Goal: Entertainment & Leisure: Browse casually

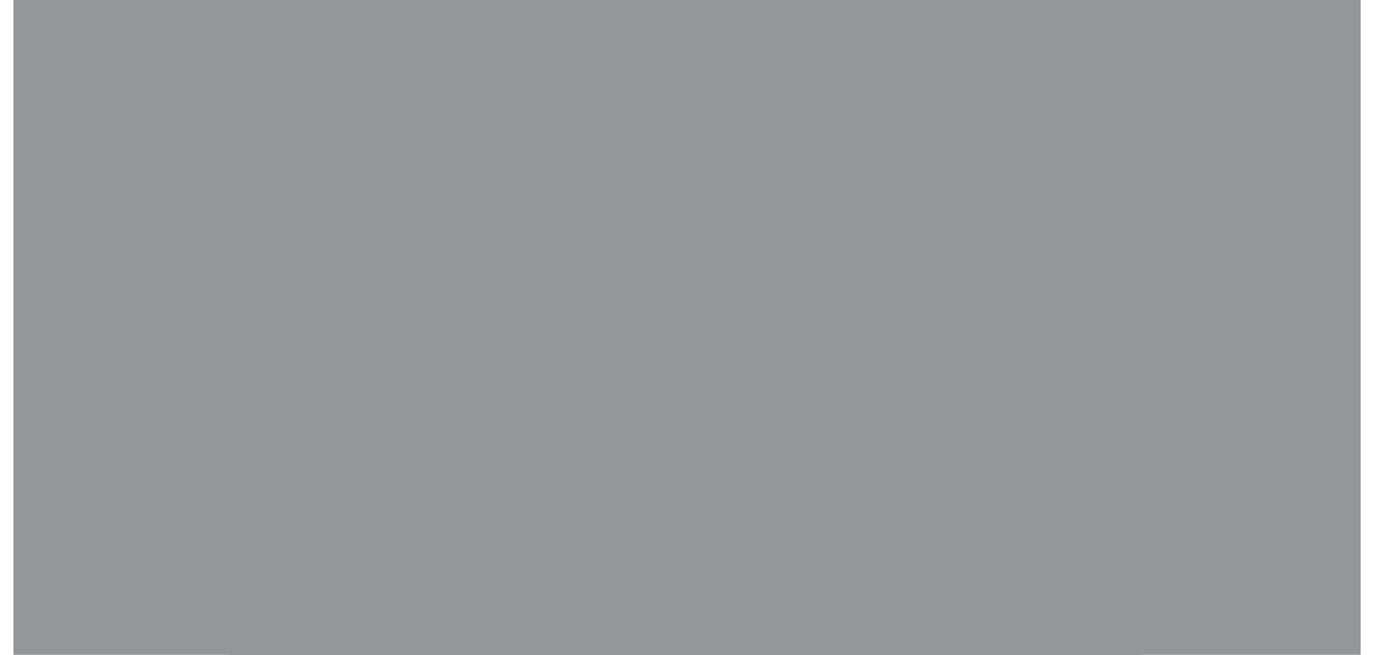
scroll to position [408, 0]
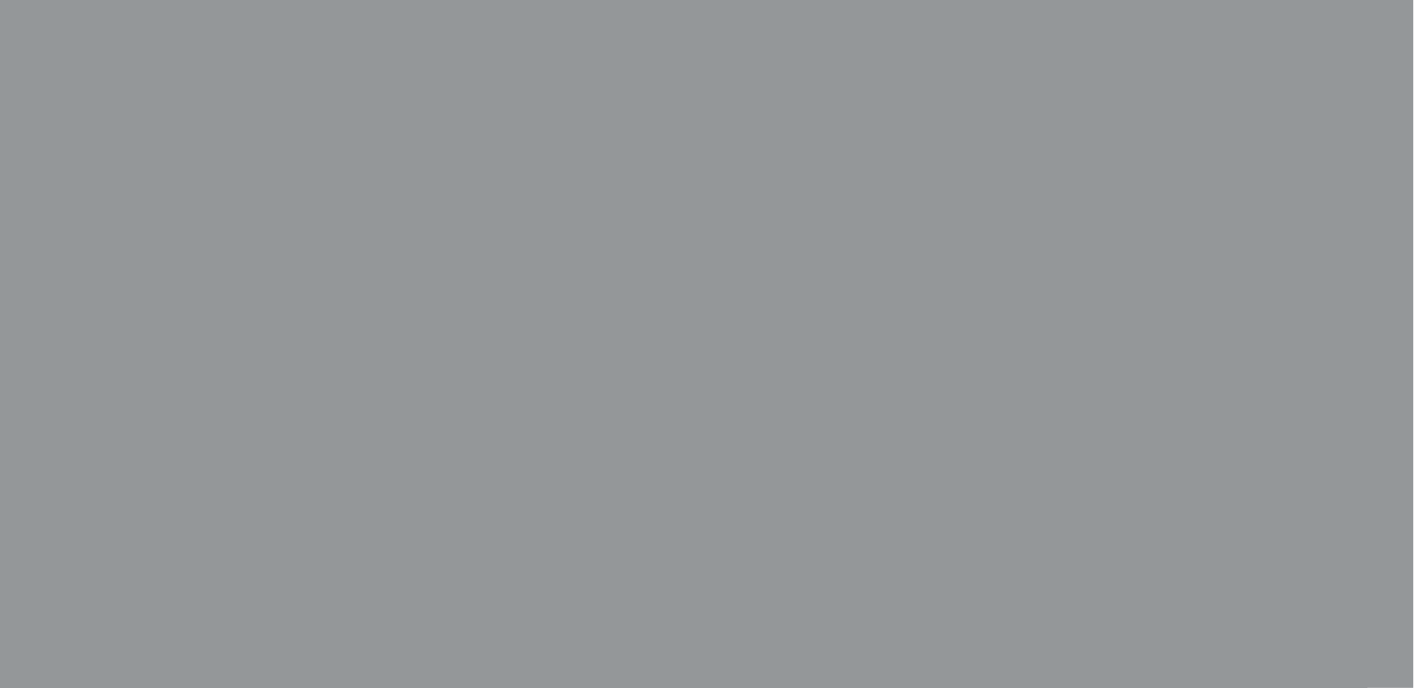
scroll to position [358, 0]
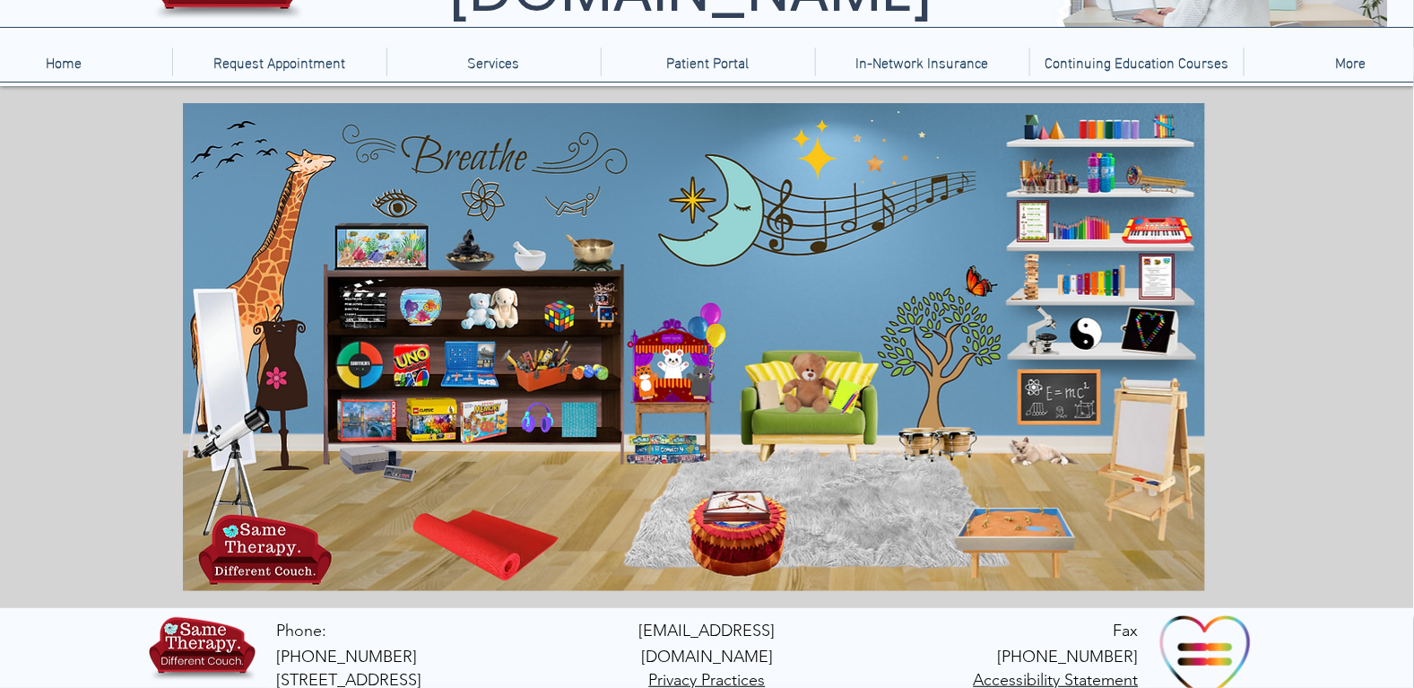
scroll to position [157, 0]
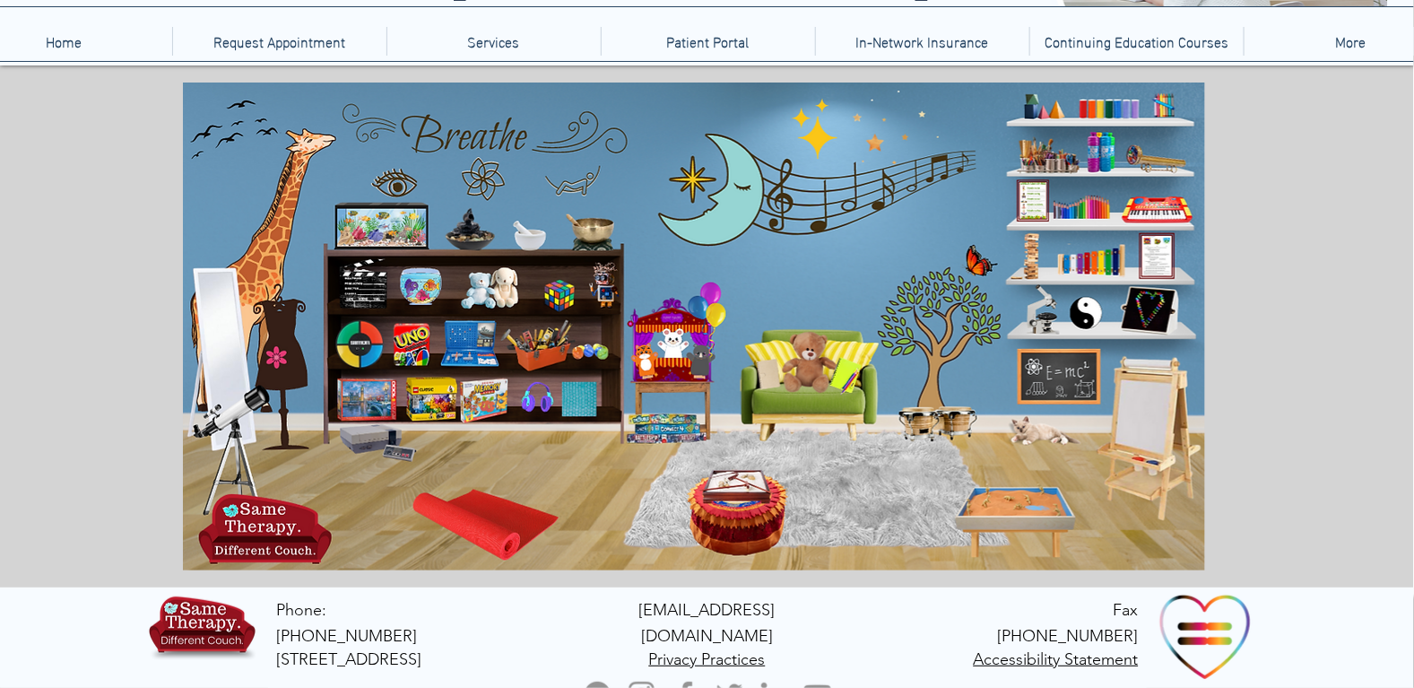
click at [284, 189] on icon "main content" at bounding box center [287, 216] width 66 height 152
click at [737, 201] on icon "main content" at bounding box center [703, 188] width 109 height 109
click at [934, 302] on icon "main content" at bounding box center [941, 336] width 131 height 131
click at [1022, 508] on icon "An image of a sand tray that when clicked brings you to an online version of a …" at bounding box center [1014, 522] width 118 height 65
